Goal: Task Accomplishment & Management: Manage account settings

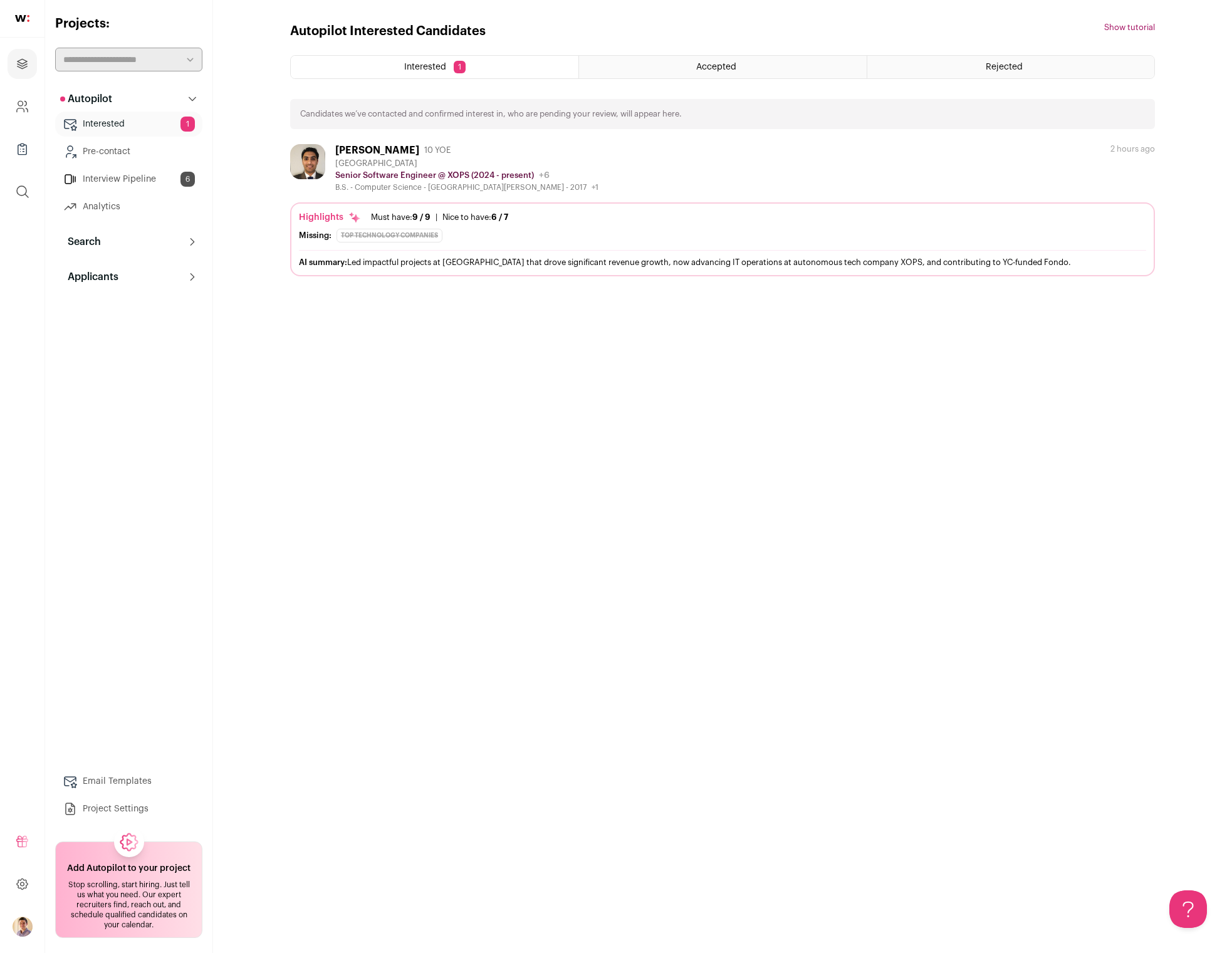
click at [94, 122] on link "Interested 1" at bounding box center [129, 124] width 148 height 25
click at [85, 179] on link "Interview Pipeline 6" at bounding box center [129, 179] width 148 height 25
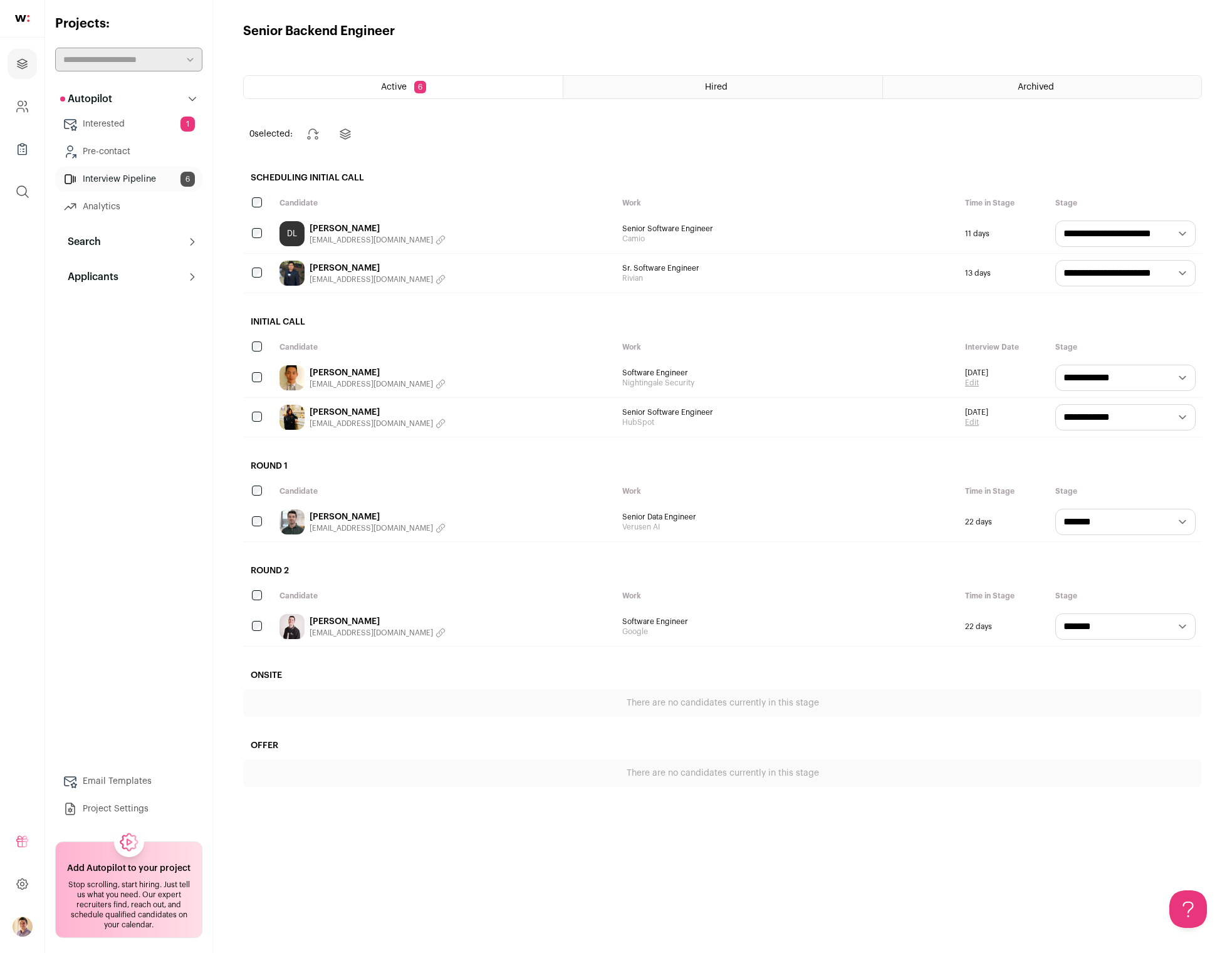
click at [349, 268] on link "[PERSON_NAME]" at bounding box center [378, 268] width 136 height 13
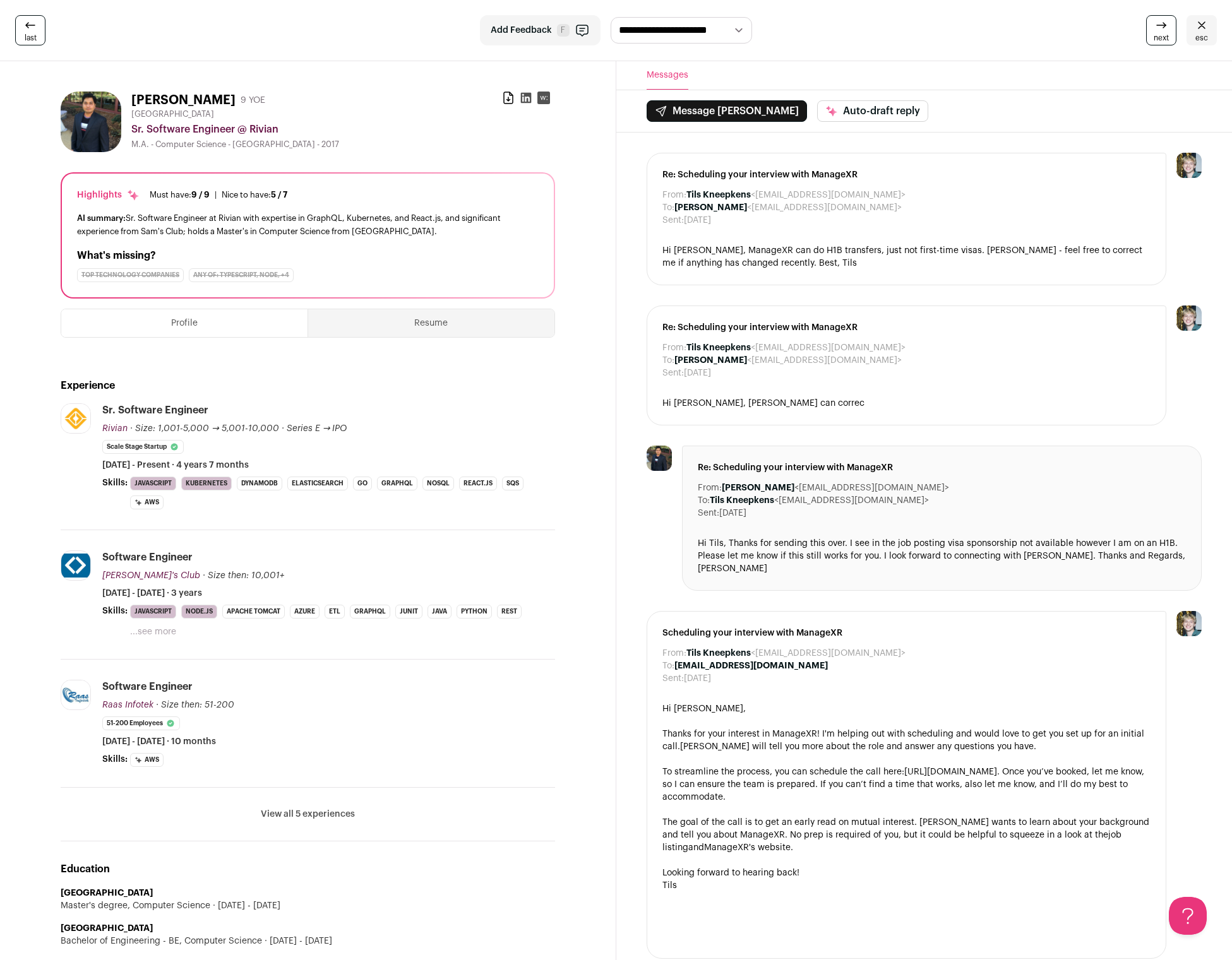
click at [524, 98] on icon at bounding box center [526, 98] width 10 height 10
click at [504, 95] on icon at bounding box center [509, 98] width 9 height 11
